Goal: Find contact information: Find contact information

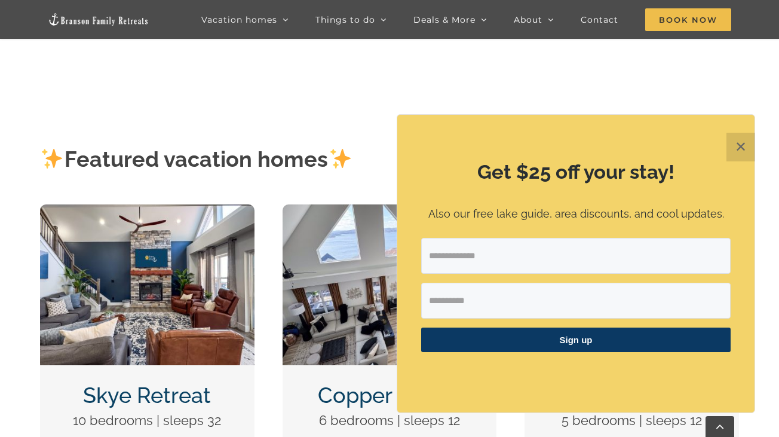
scroll to position [359, 0]
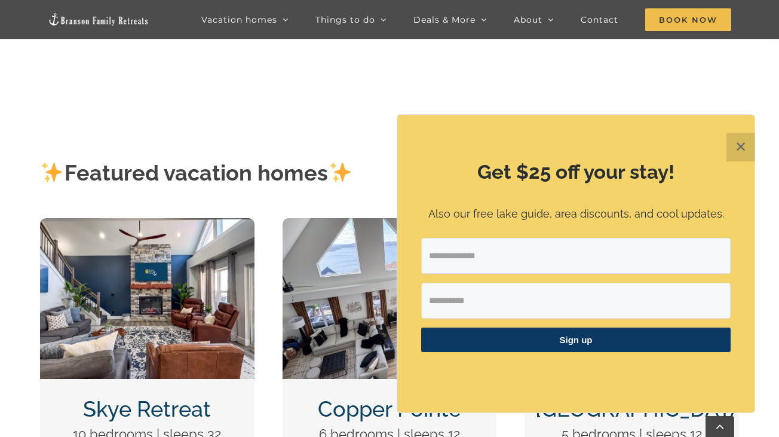
click at [743, 145] on button "✕" at bounding box center [741, 147] width 29 height 29
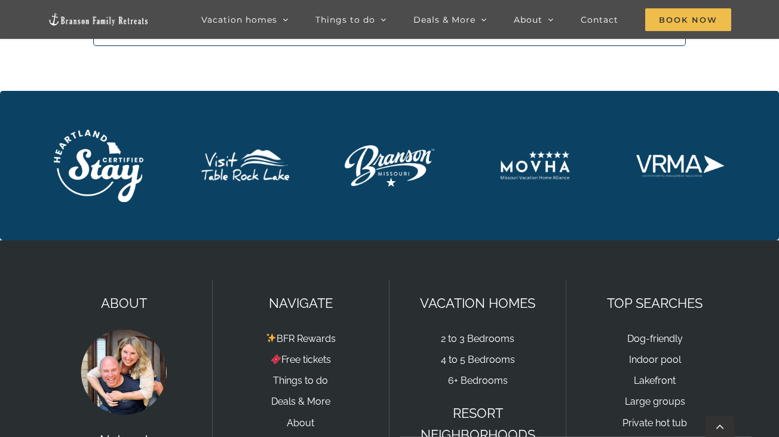
scroll to position [4052, 0]
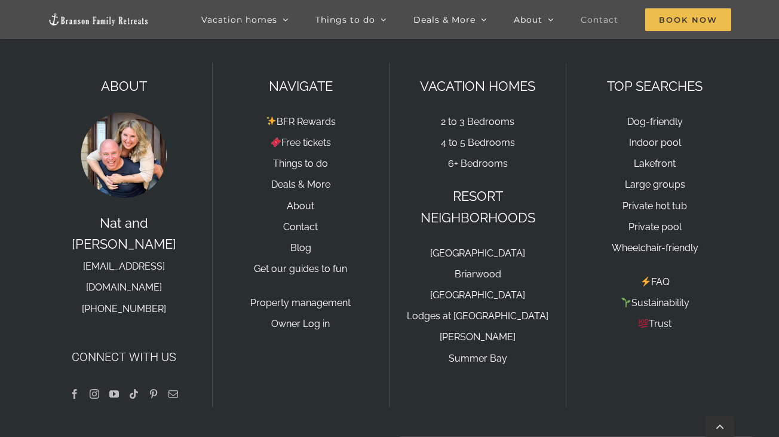
click at [602, 23] on span "Contact" at bounding box center [600, 20] width 38 height 8
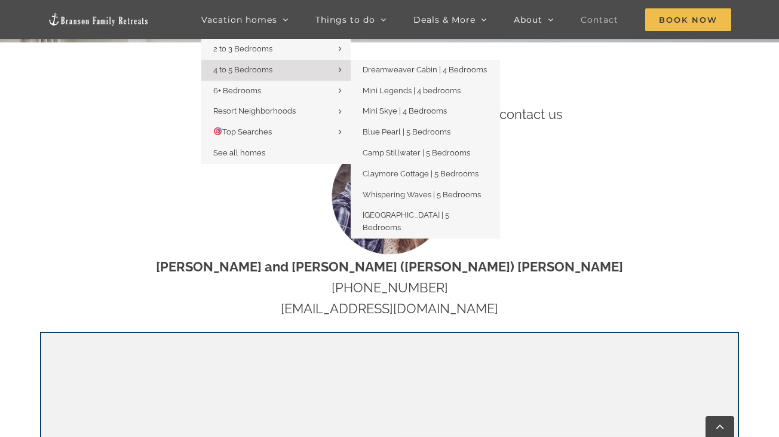
scroll to position [418, 0]
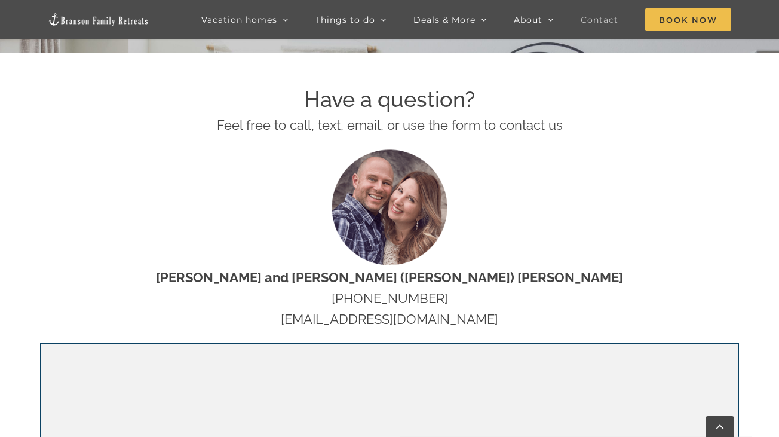
click at [108, 21] on img at bounding box center [99, 20] width 102 height 14
